Goal: Task Accomplishment & Management: Complete application form

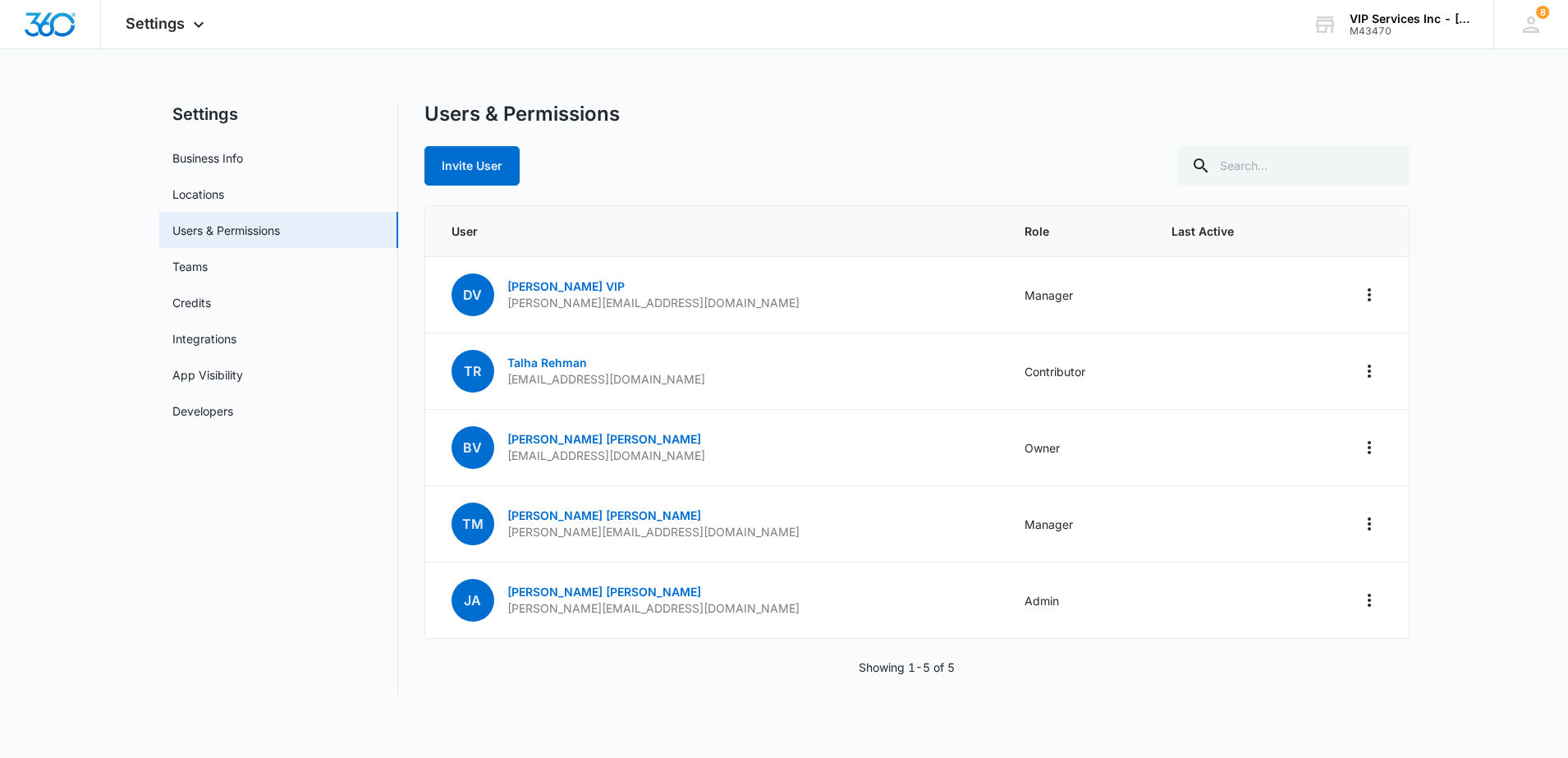
click at [162, 24] on span "Settings" at bounding box center [155, 23] width 59 height 17
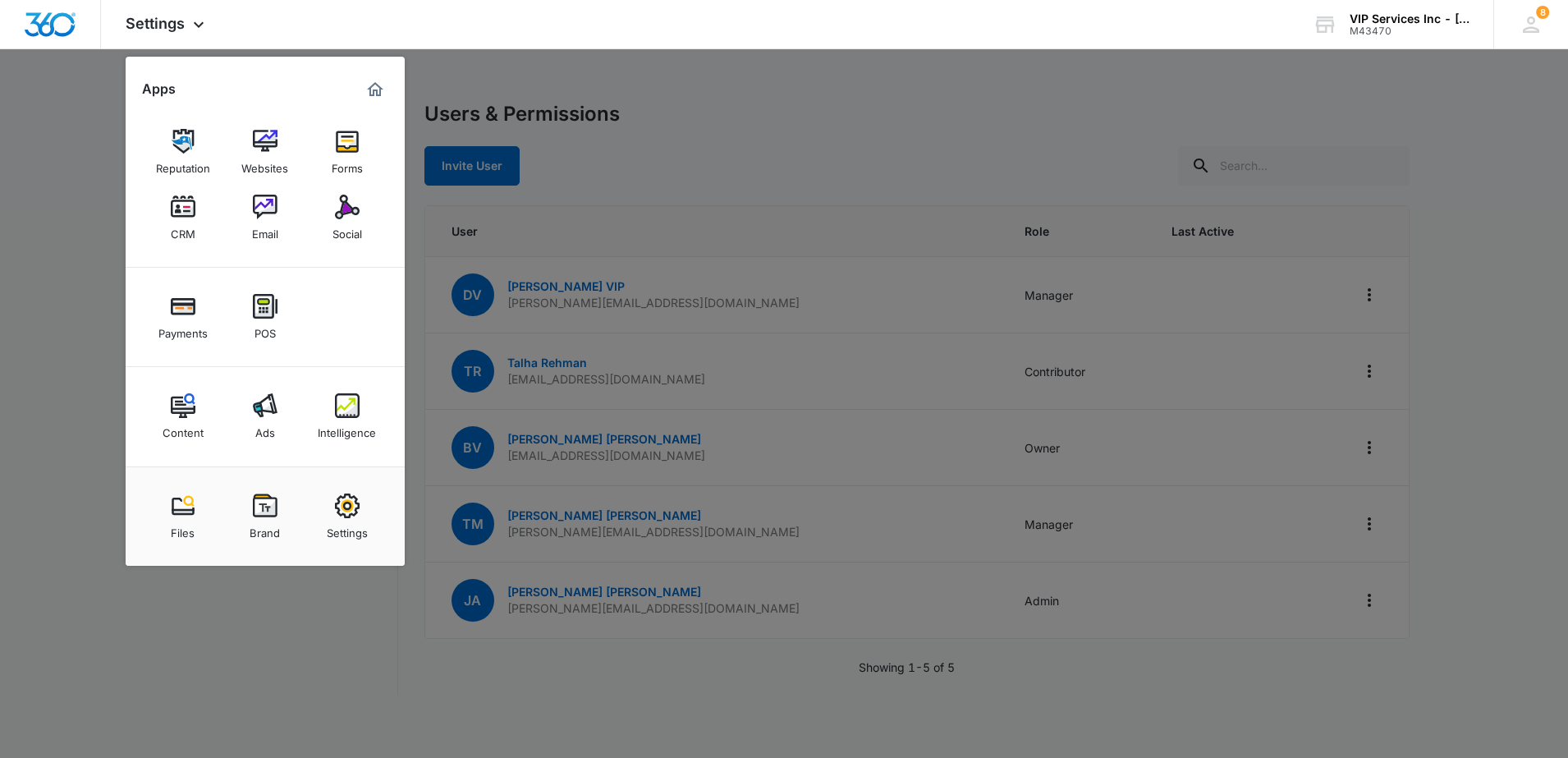
click at [186, 205] on img at bounding box center [183, 207] width 24 height 24
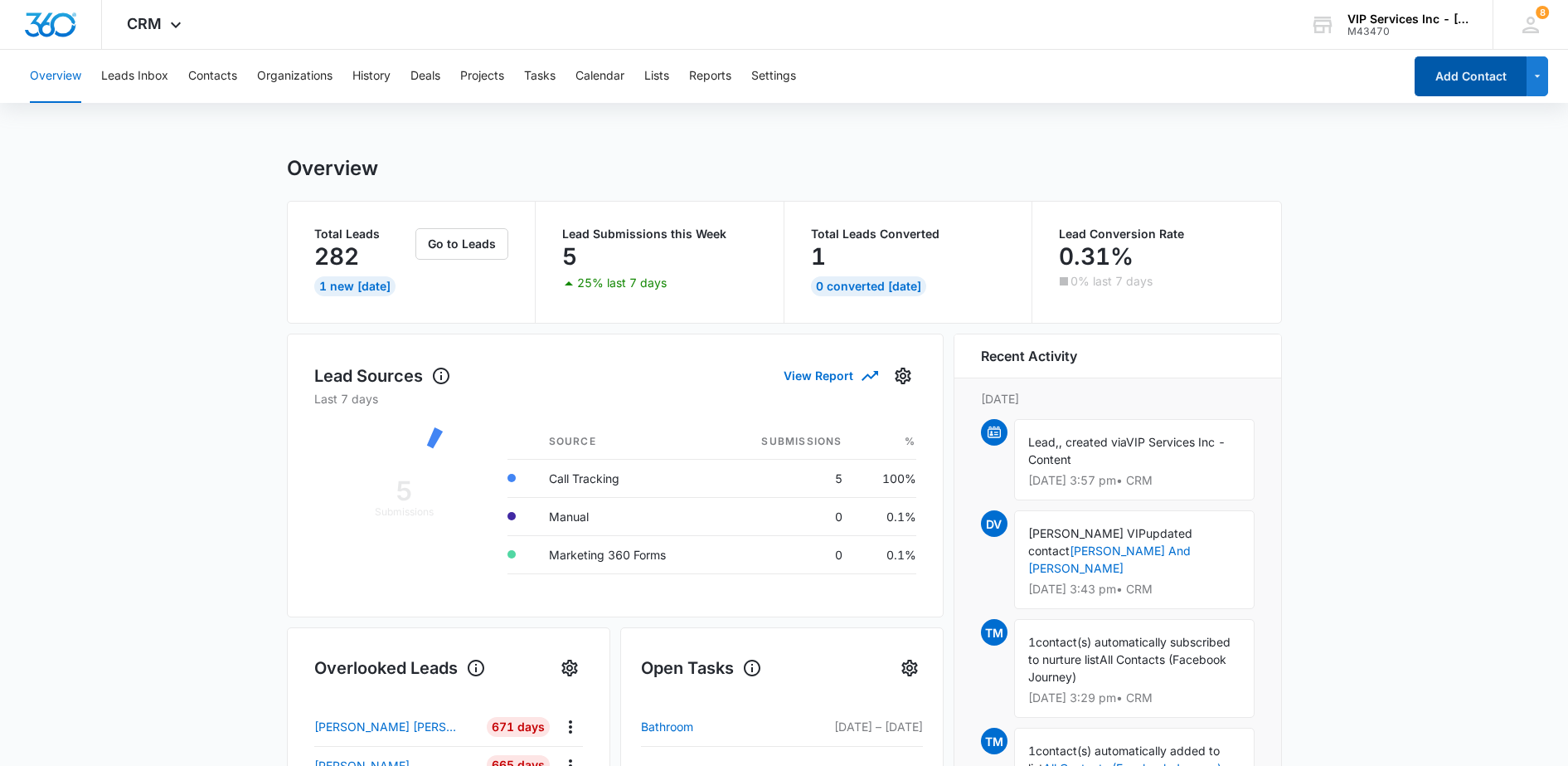
click at [1445, 73] on button "Add Contact" at bounding box center [1470, 76] width 112 height 40
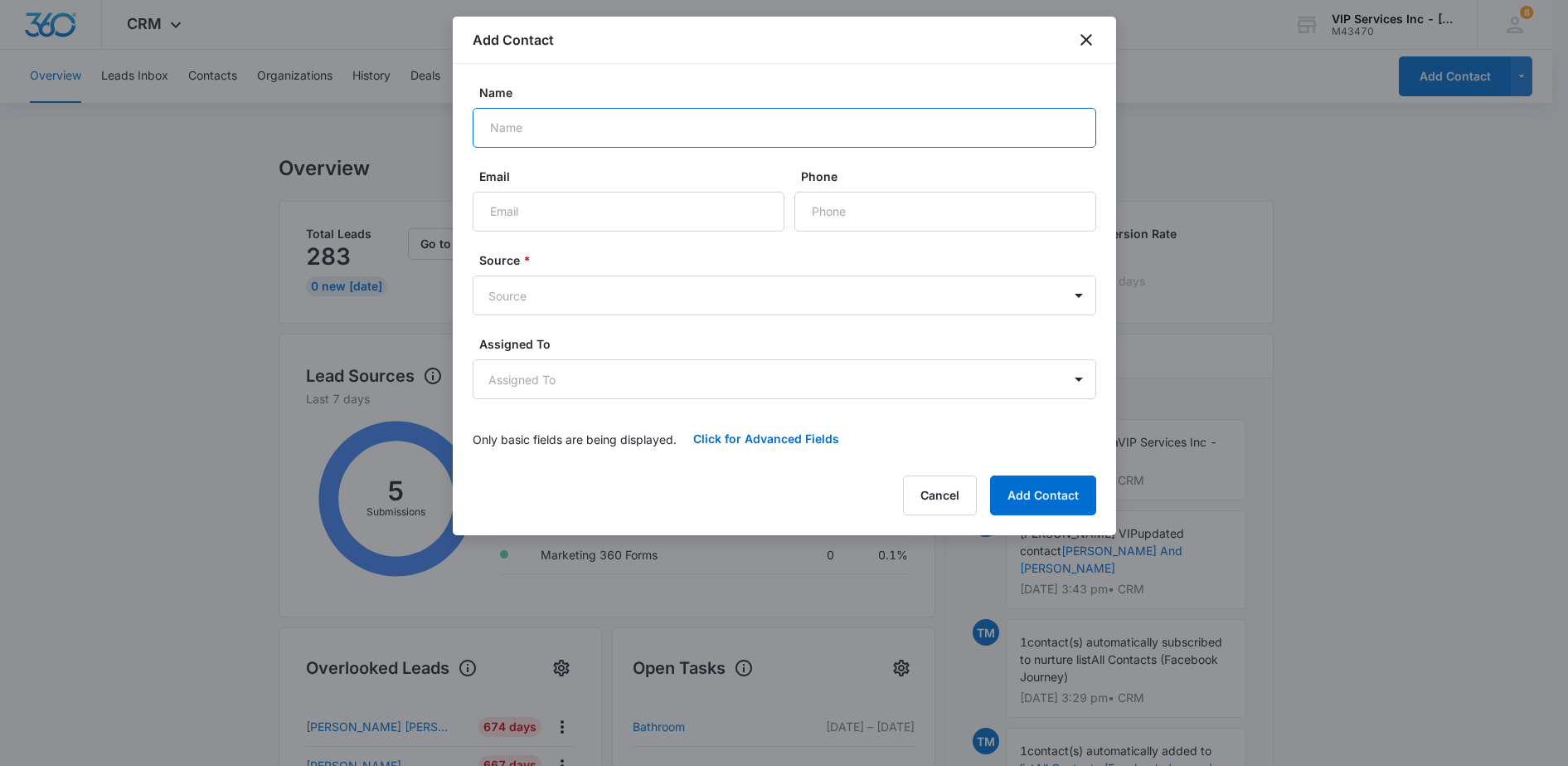
click at [560, 136] on input "Name" at bounding box center [784, 127] width 623 height 40
type input "[PERSON_NAME]"
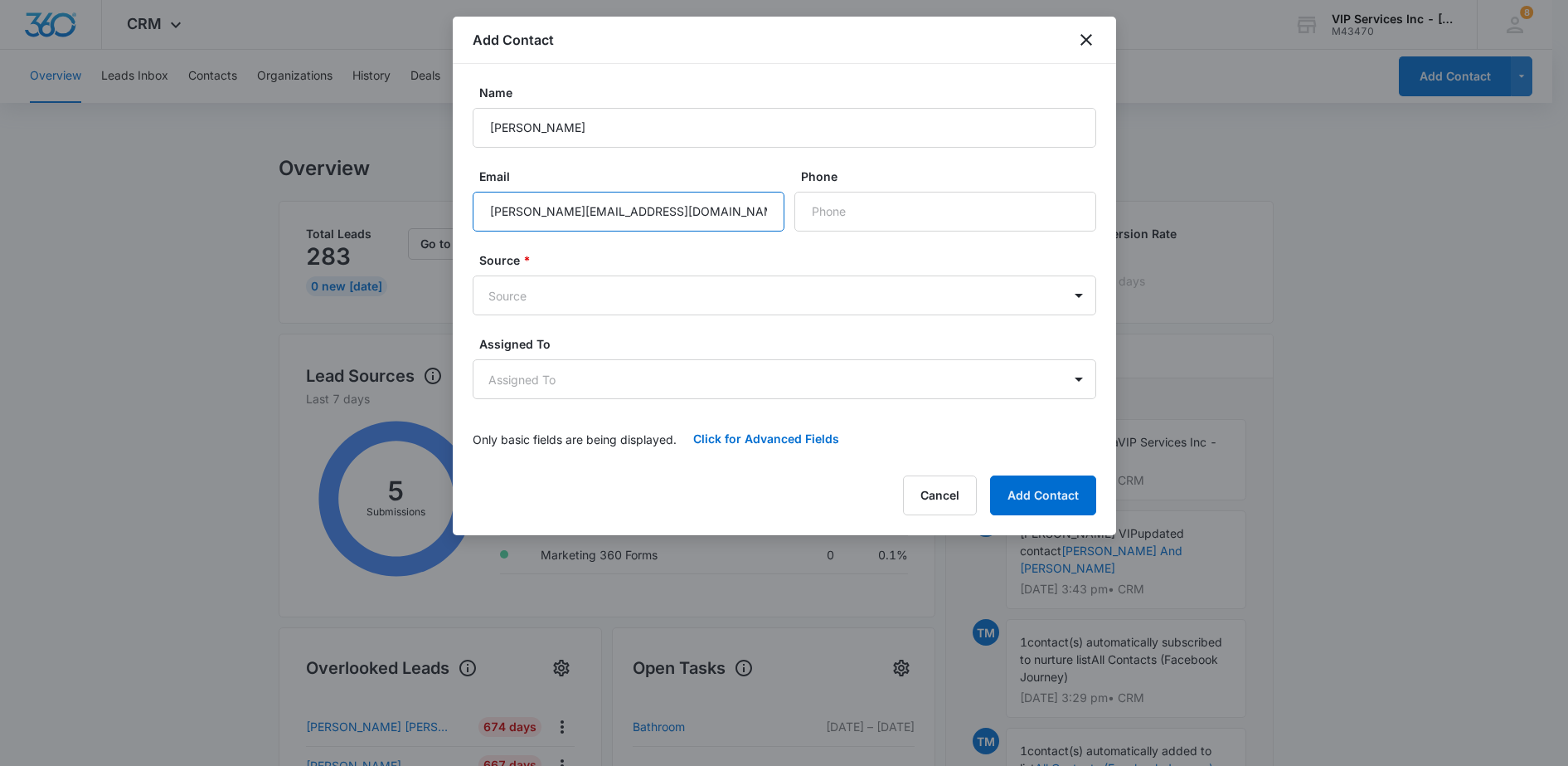
type input "[PERSON_NAME][EMAIL_ADDRESS][DOMAIN_NAME]"
type input "[PHONE_NUMBER]"
click at [1009, 495] on button "Add Contact" at bounding box center [1043, 495] width 106 height 40
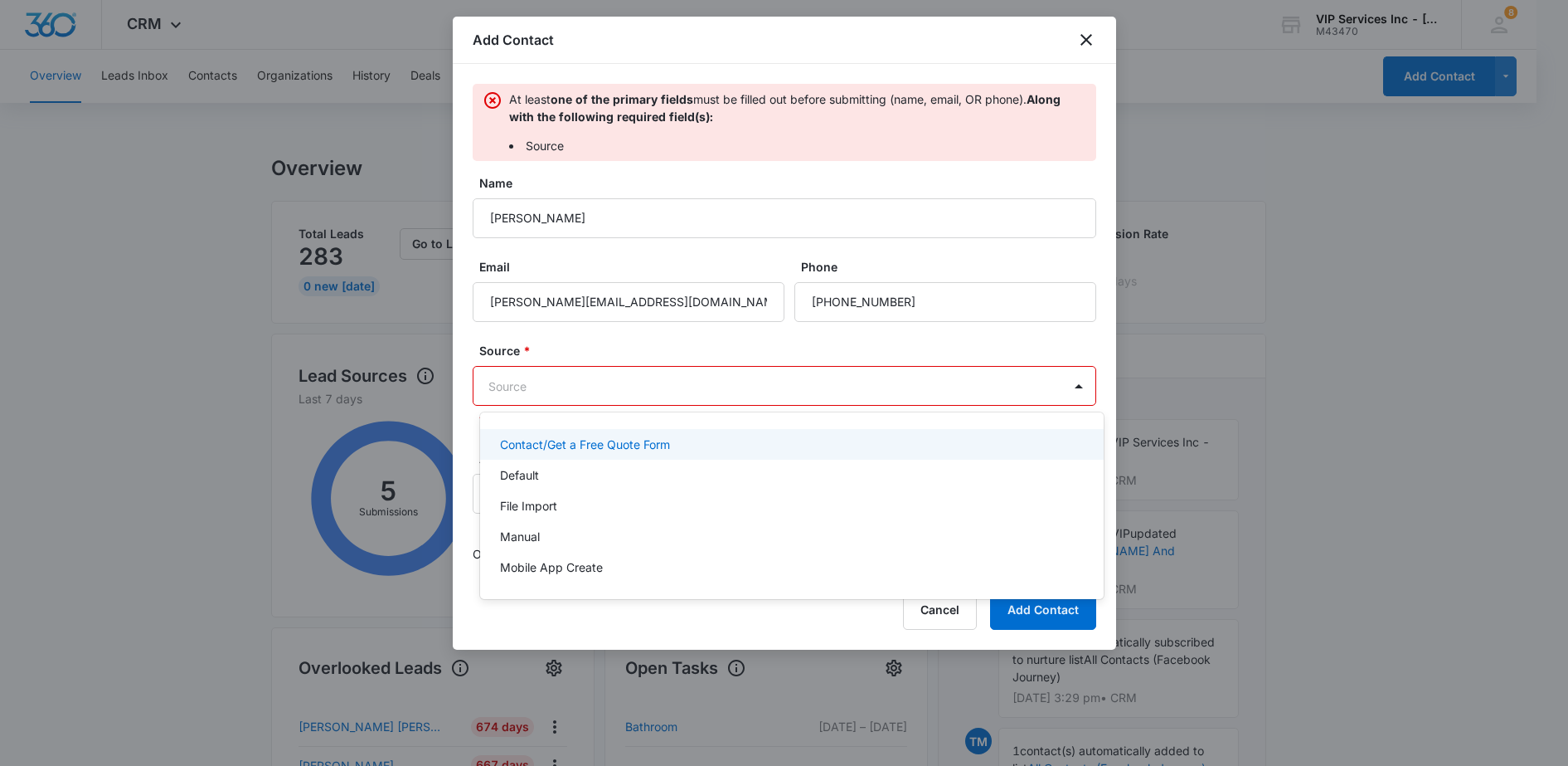
click at [617, 398] on body "CRM Apps Reputation Websites Forms CRM Email Social Payments POS Content Ads In…" at bounding box center [784, 383] width 1568 height 766
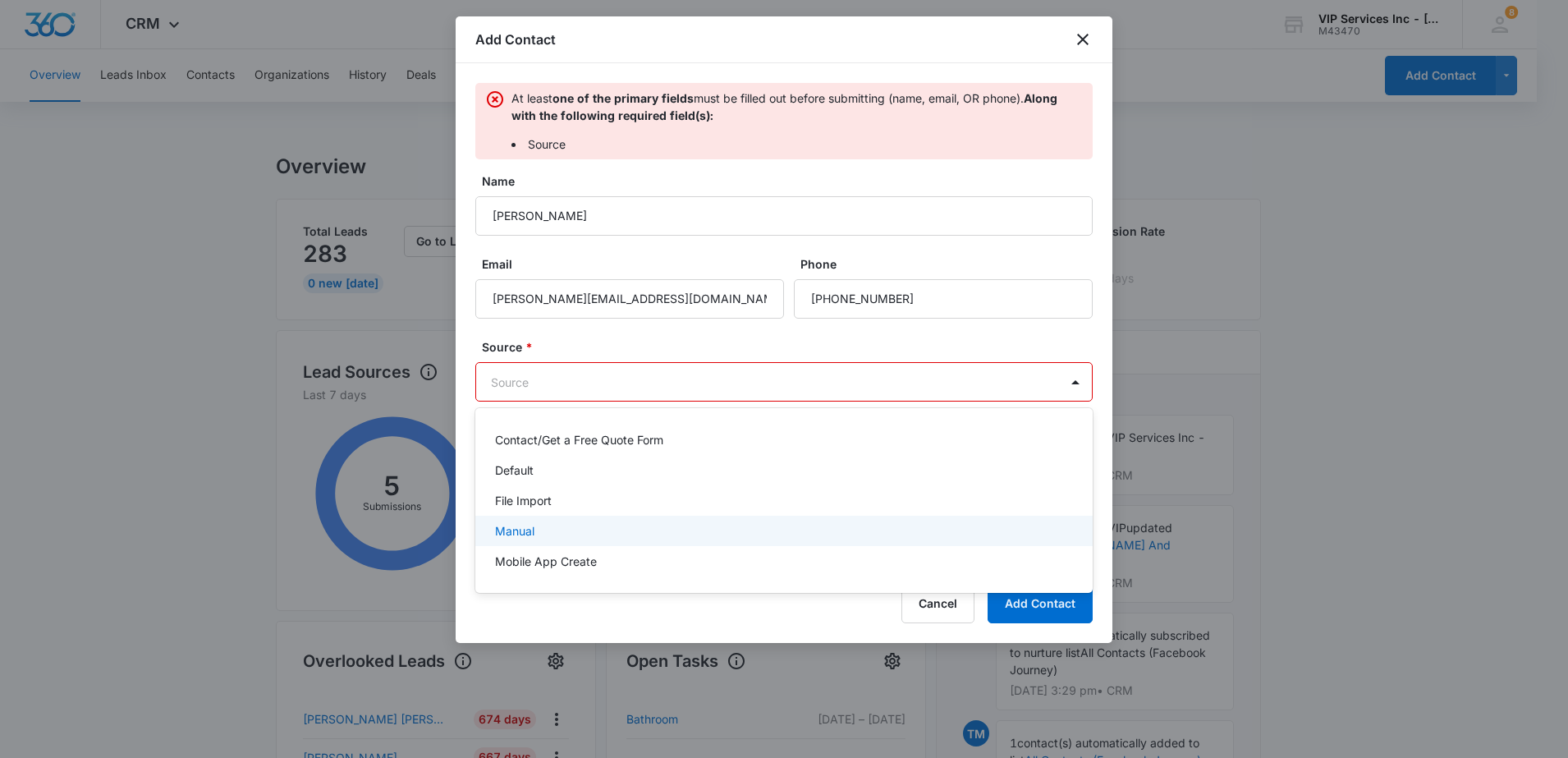
click at [568, 522] on div "Manual" at bounding box center [782, 531] width 574 height 17
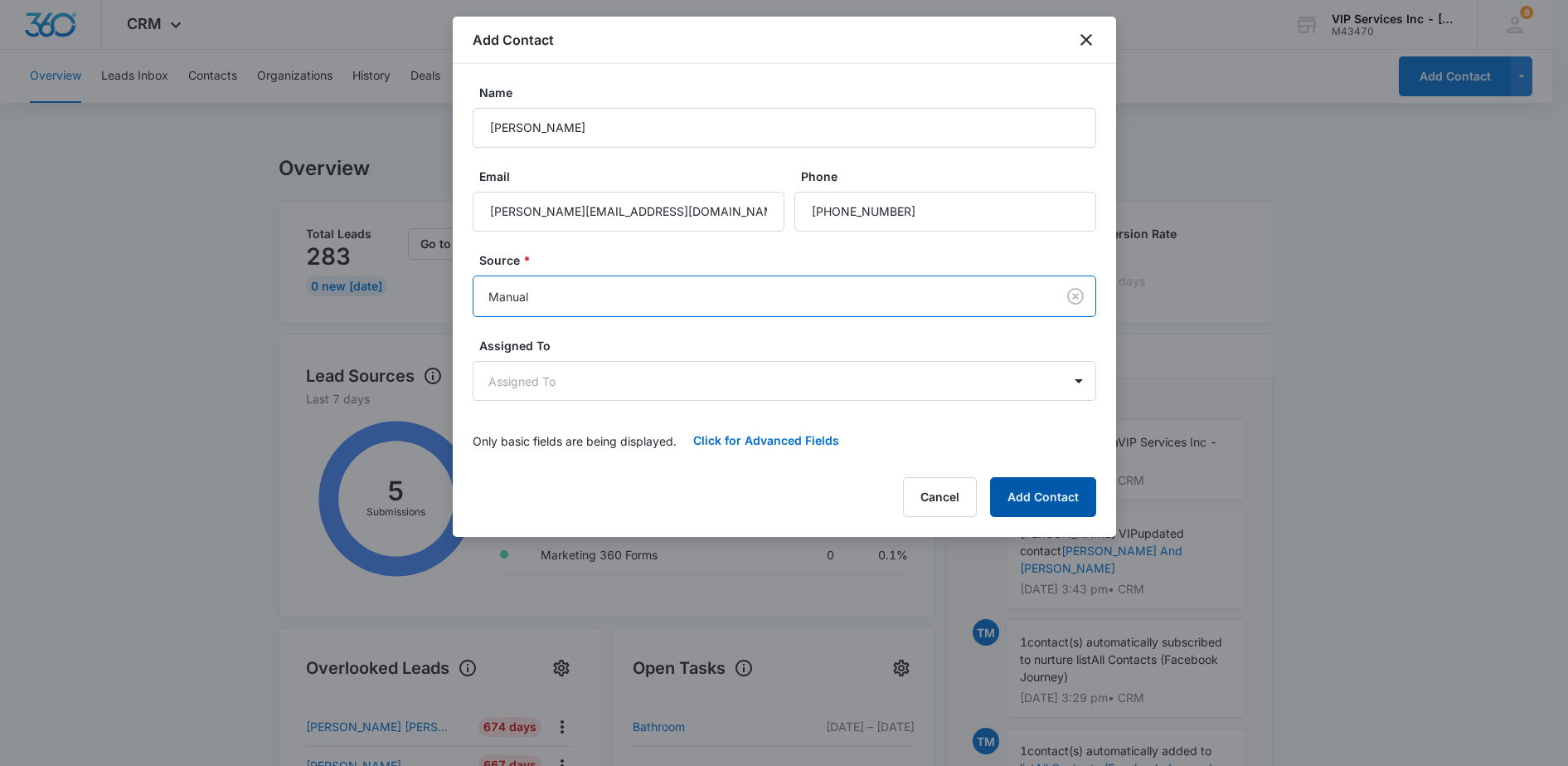
click at [1024, 503] on button "Add Contact" at bounding box center [1043, 497] width 106 height 40
